Goal: Find specific page/section: Find specific page/section

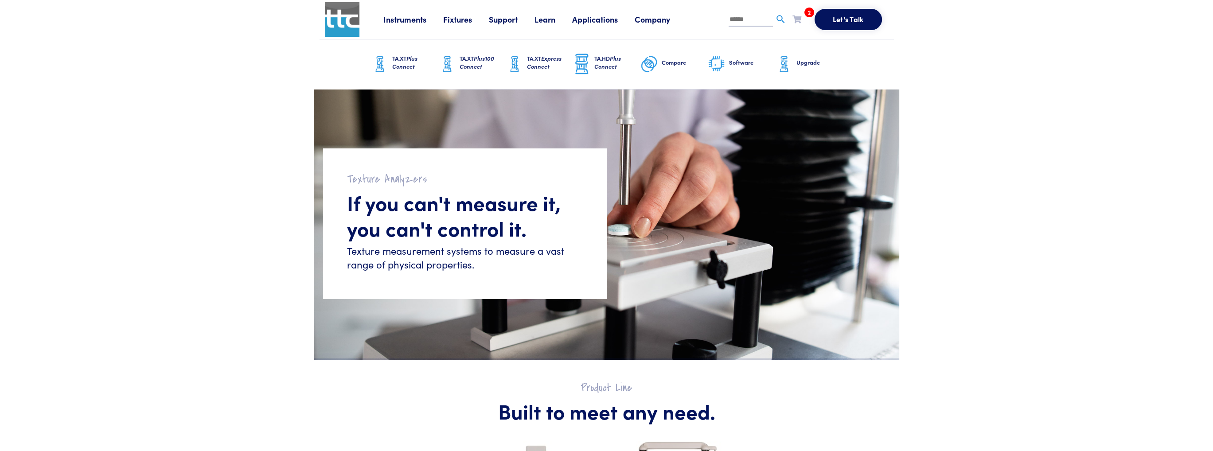
click at [598, 20] on link "Applications" at bounding box center [603, 19] width 63 height 11
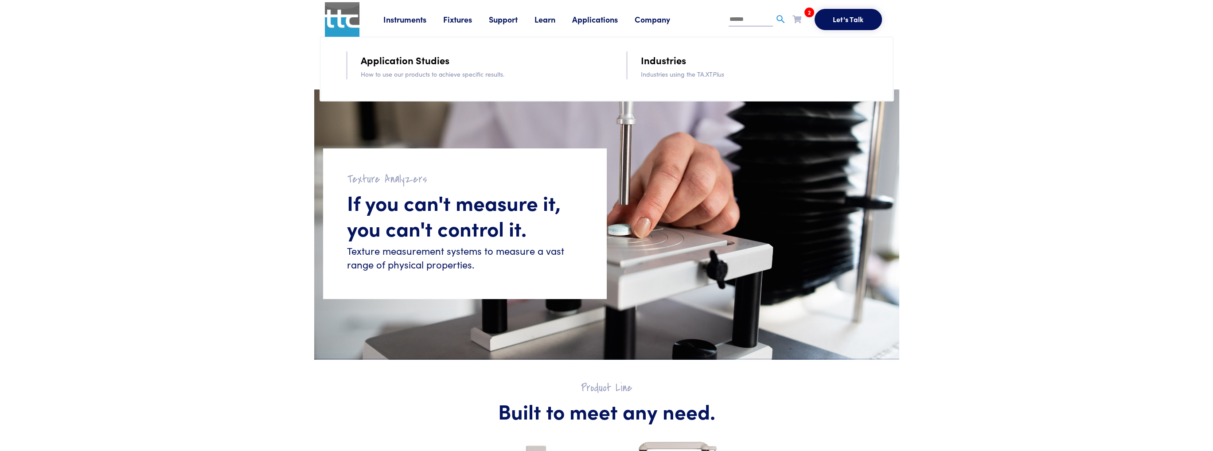
click at [500, 22] on link "Support" at bounding box center [512, 19] width 46 height 11
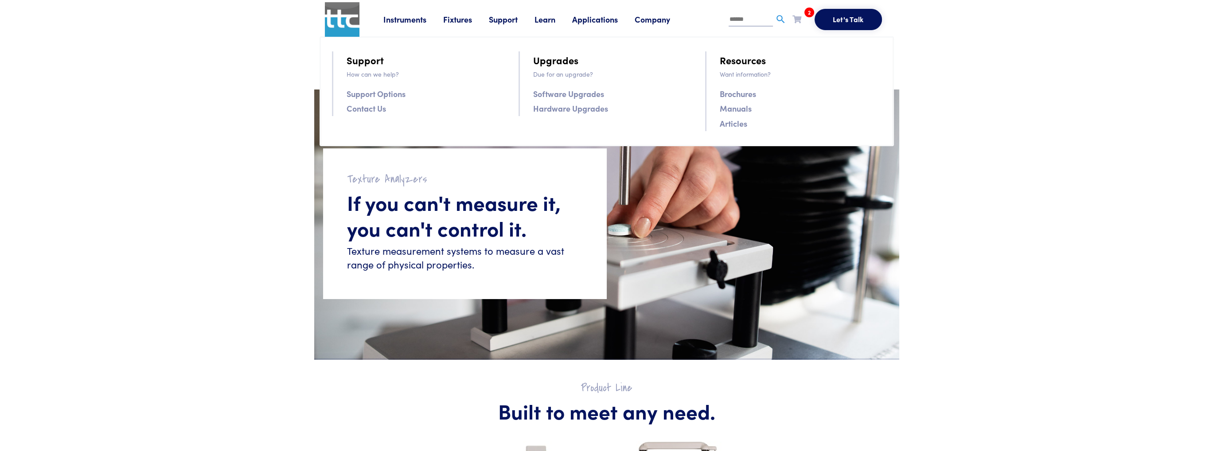
click at [550, 21] on link "Learn" at bounding box center [554, 19] width 38 height 11
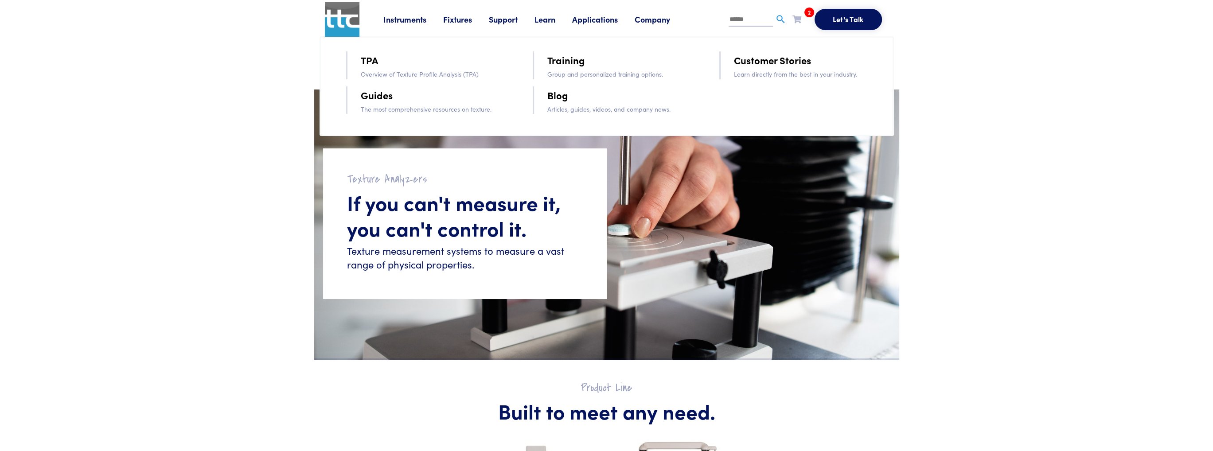
click at [609, 25] on li "Applications Application Studies How to use our products to achieve specific re…" at bounding box center [603, 19] width 63 height 13
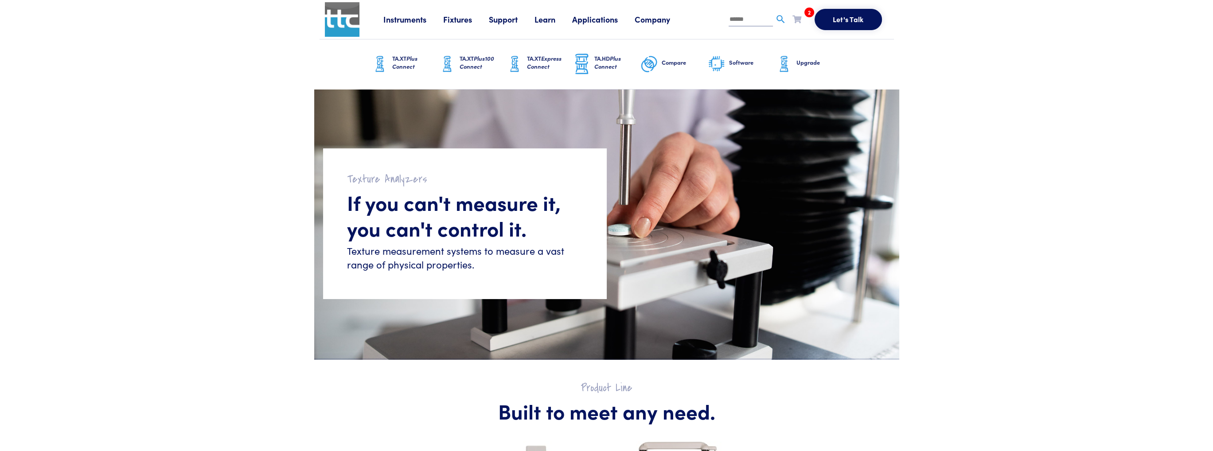
click at [390, 20] on link "Instruments" at bounding box center [414, 19] width 60 height 11
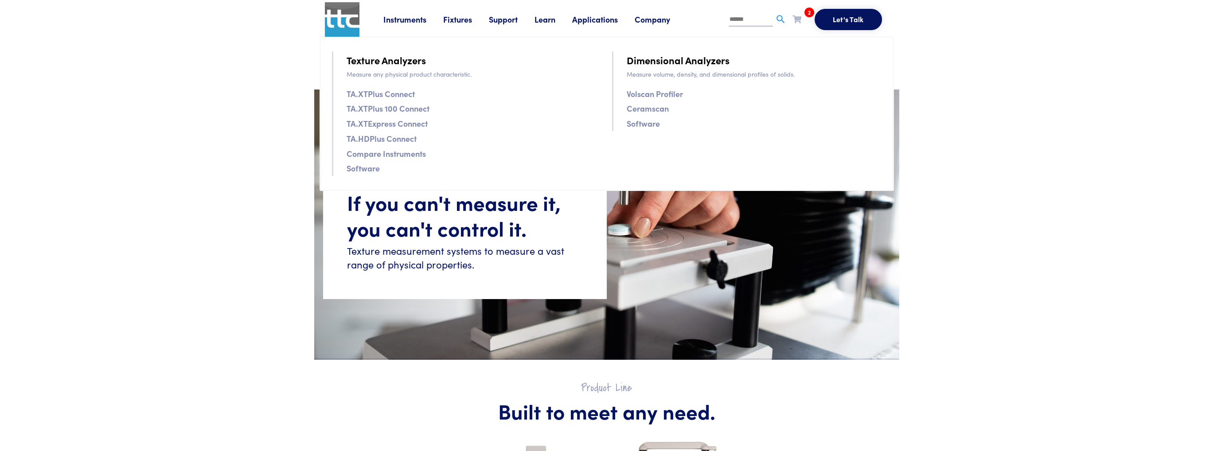
click at [447, 19] on link "Fixtures" at bounding box center [466, 19] width 46 height 11
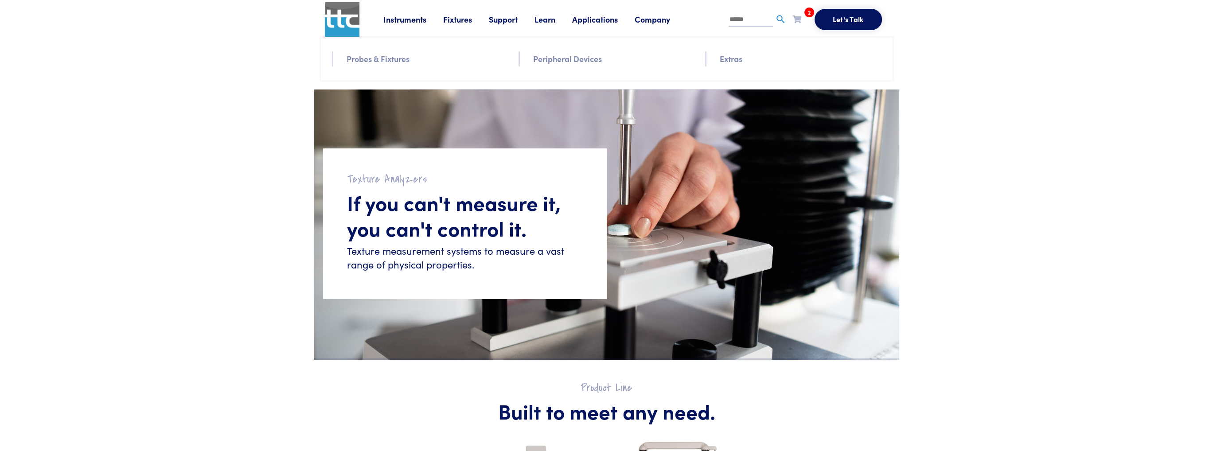
click at [408, 58] on link "Probes & Fixtures" at bounding box center [378, 58] width 63 height 13
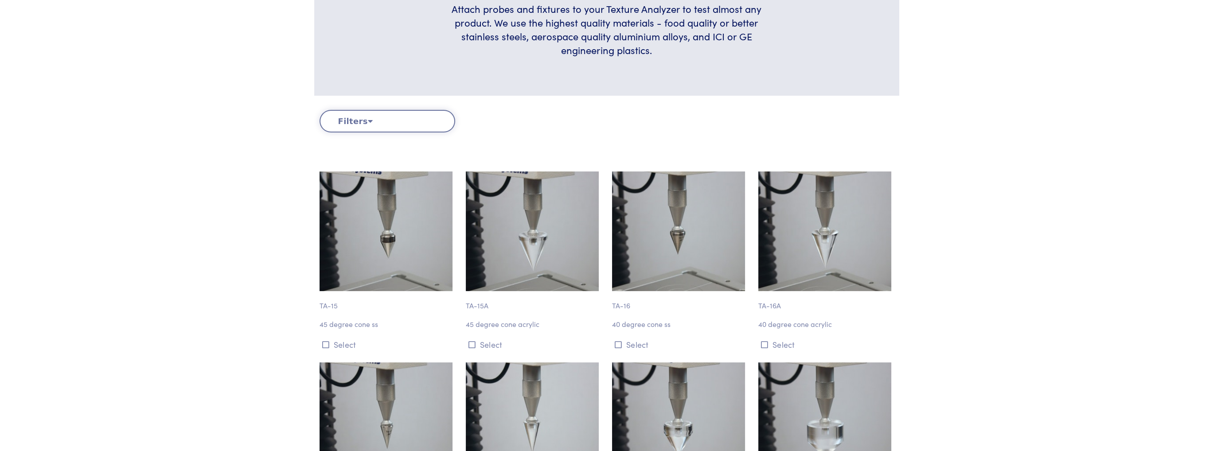
scroll to position [44, 0]
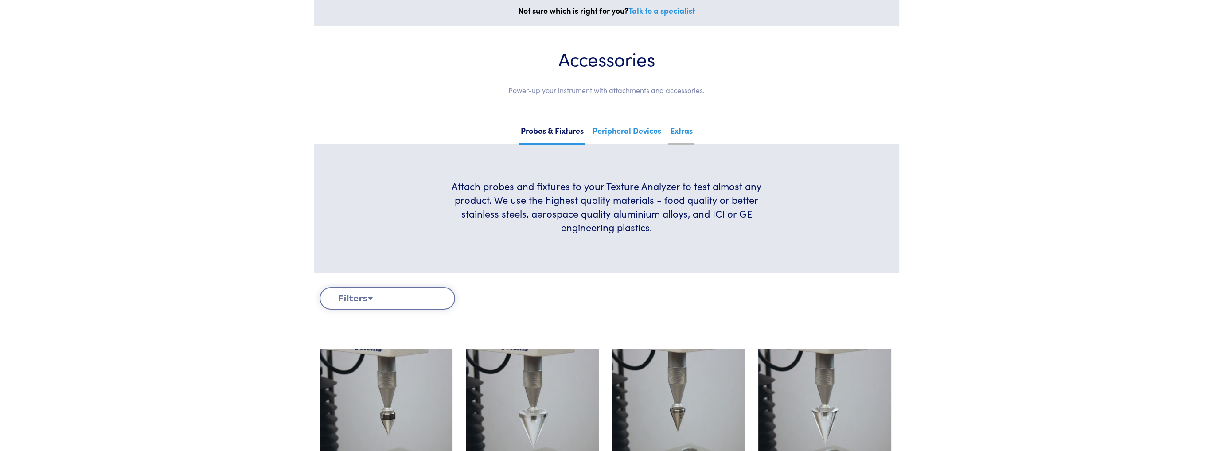
click at [684, 128] on link "Extras" at bounding box center [682, 134] width 26 height 22
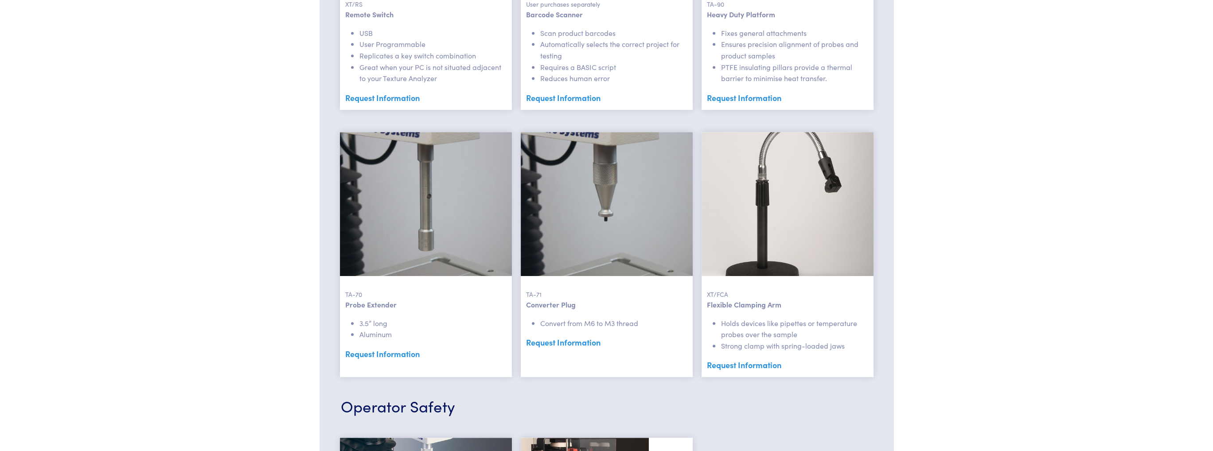
scroll to position [754, 0]
drag, startPoint x: 526, startPoint y: 294, endPoint x: 579, endPoint y: 307, distance: 54.4
click at [584, 308] on div "TA-71 Converter Plug Convert from M6 to M3 thread Request Information" at bounding box center [607, 254] width 172 height 245
copy div "TA-71 Converter Plug"
